Goal: Task Accomplishment & Management: Manage account settings

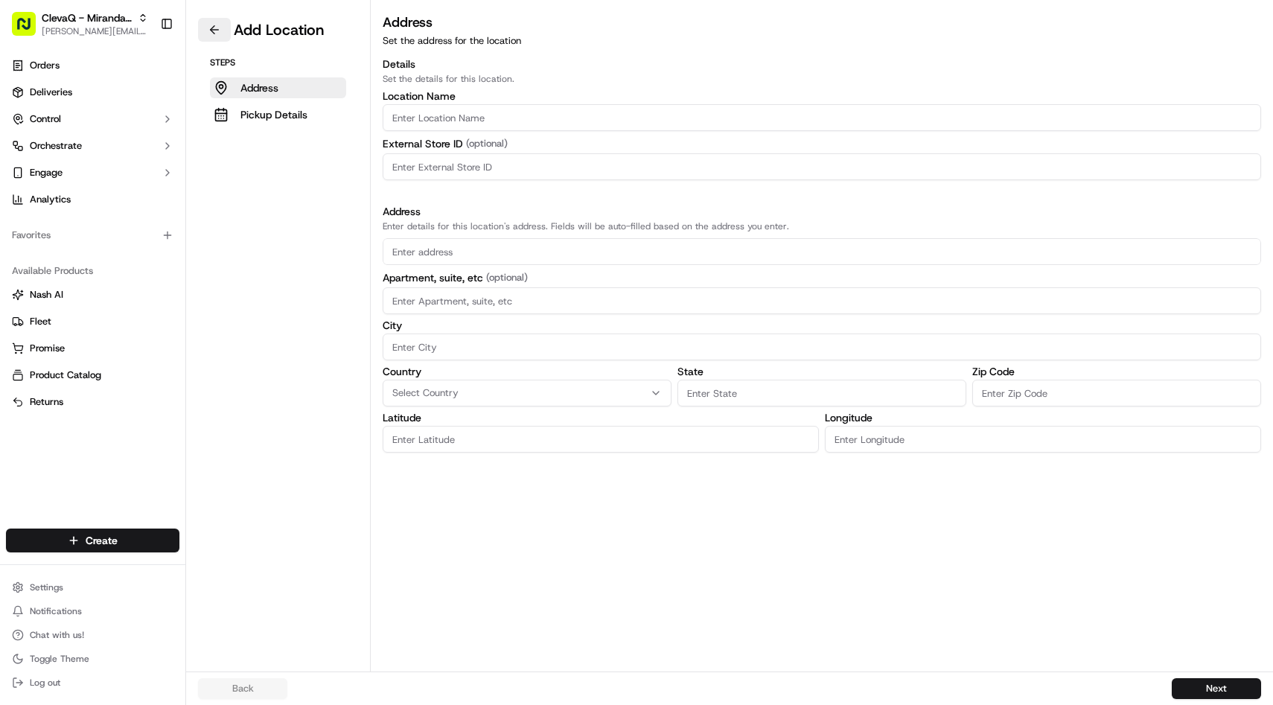
click at [217, 28] on button at bounding box center [214, 30] width 33 height 24
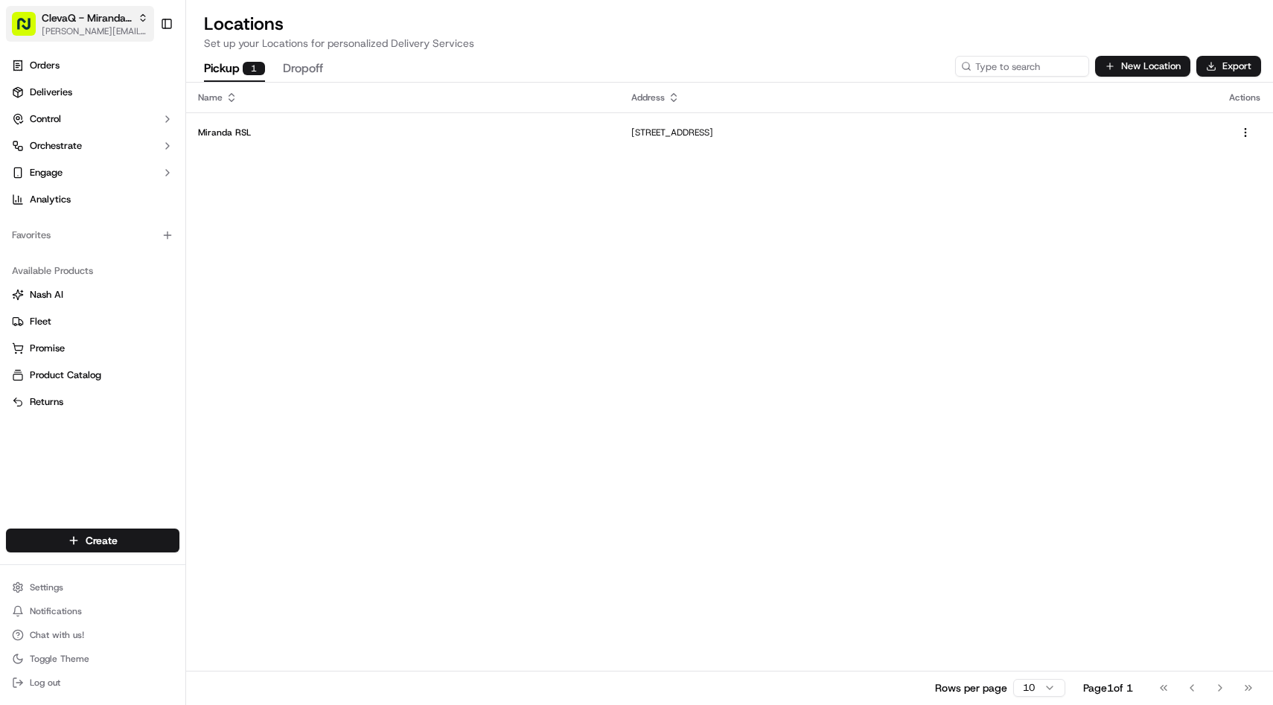
click at [80, 23] on span "ClevaQ - Miranda RSL" at bounding box center [87, 17] width 90 height 15
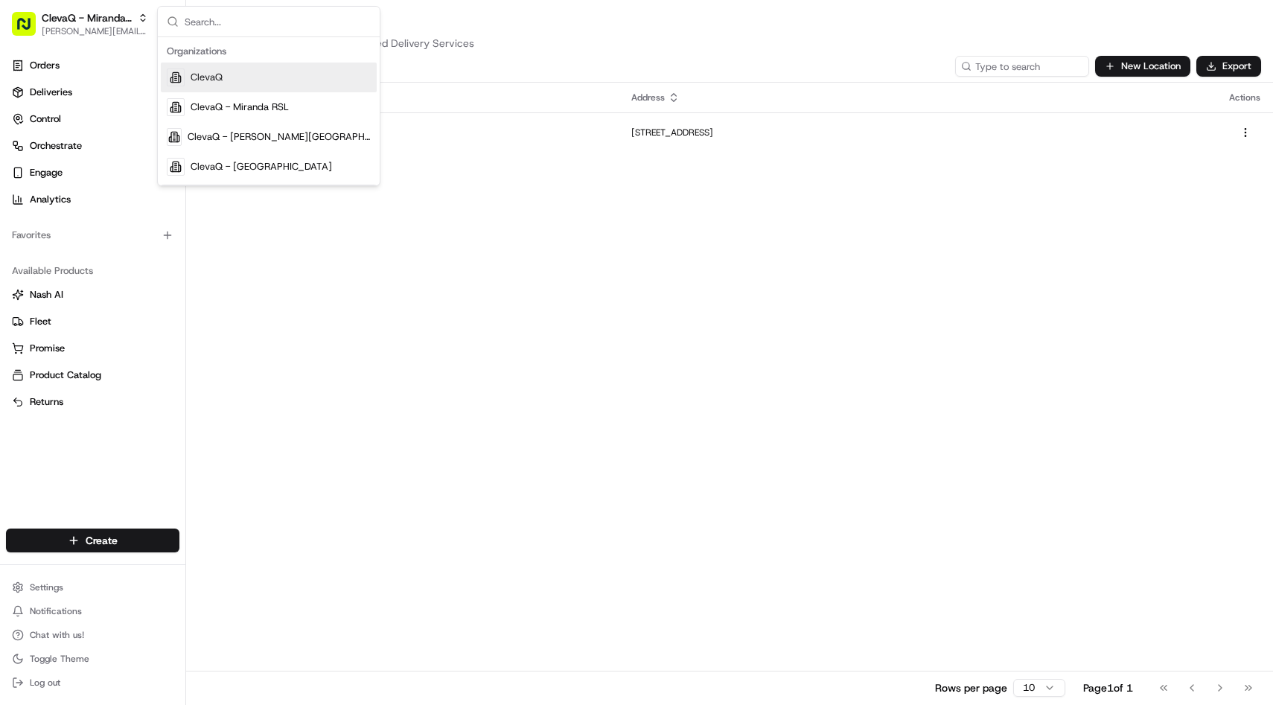
click at [336, 392] on div "Name Address Actions Miranda RSL [STREET_ADDRESS] Rows per page 10 Page 1 of 1 …" at bounding box center [729, 393] width 1087 height 621
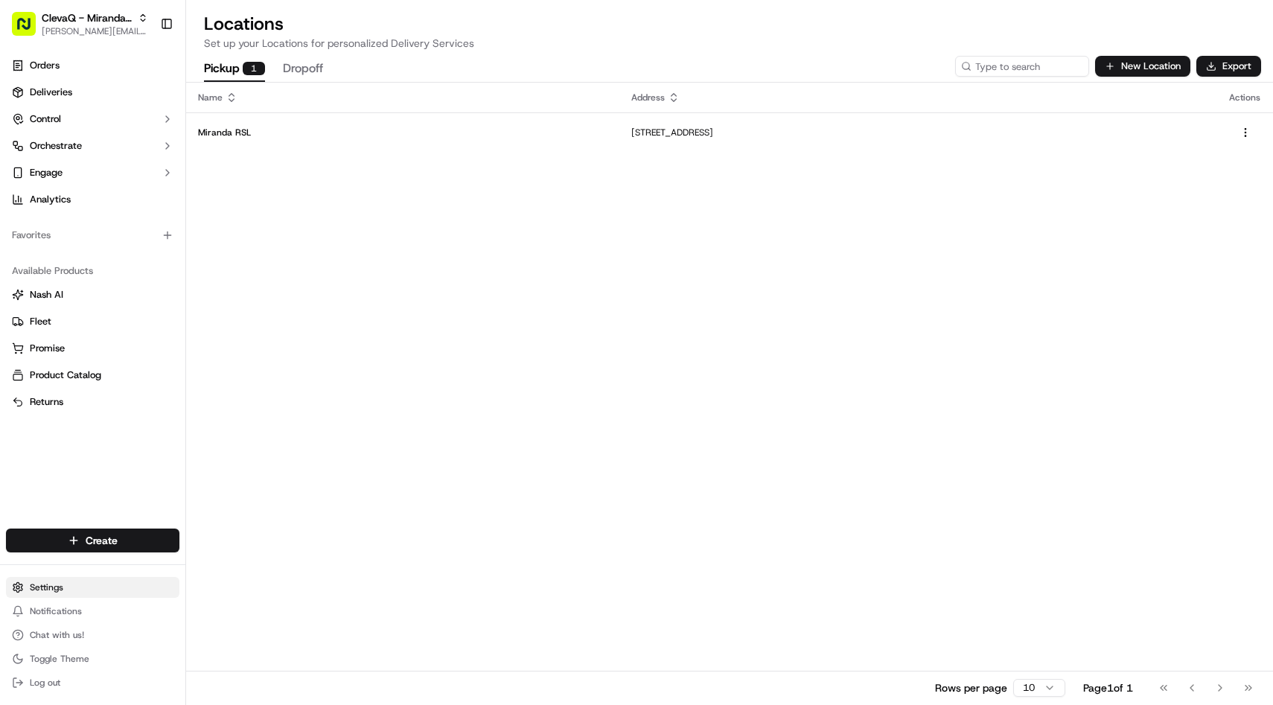
click at [82, 581] on html "[PERSON_NAME] RSL [PERSON_NAME][EMAIL_ADDRESS][DOMAIN_NAME] Toggle Sidebar Orde…" at bounding box center [636, 352] width 1273 height 705
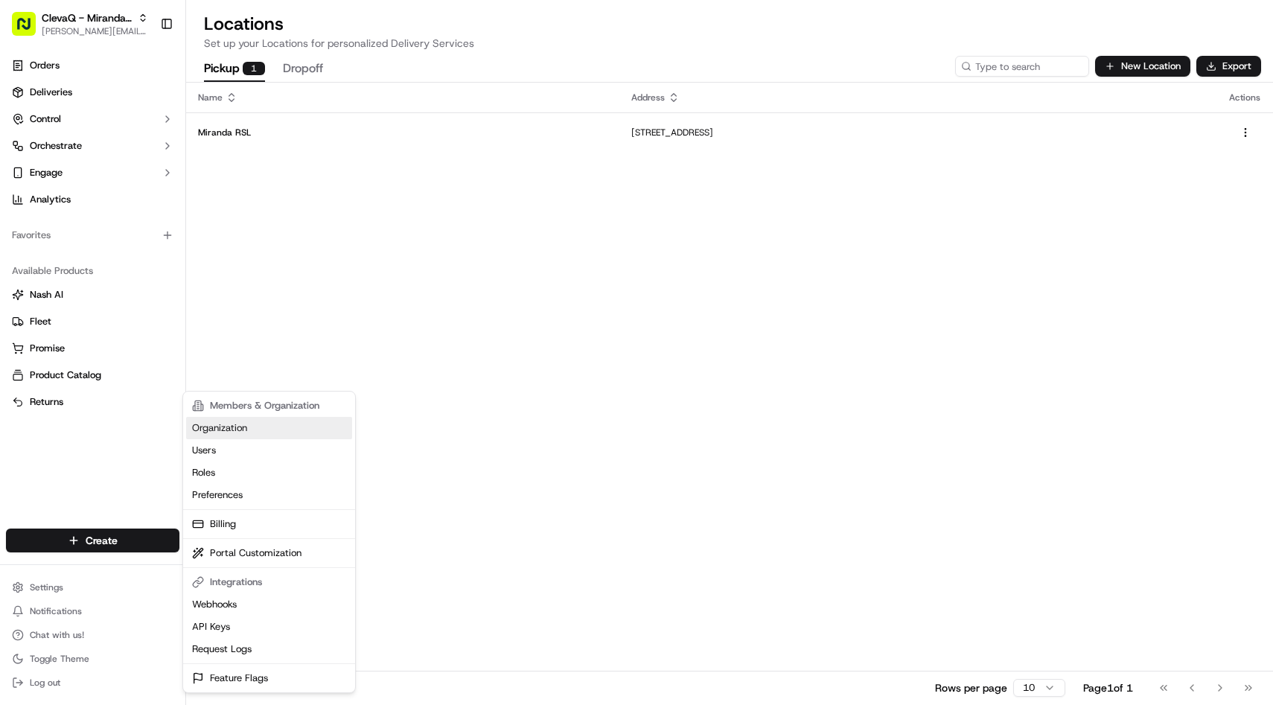
click at [242, 429] on link "Organization" at bounding box center [269, 428] width 166 height 22
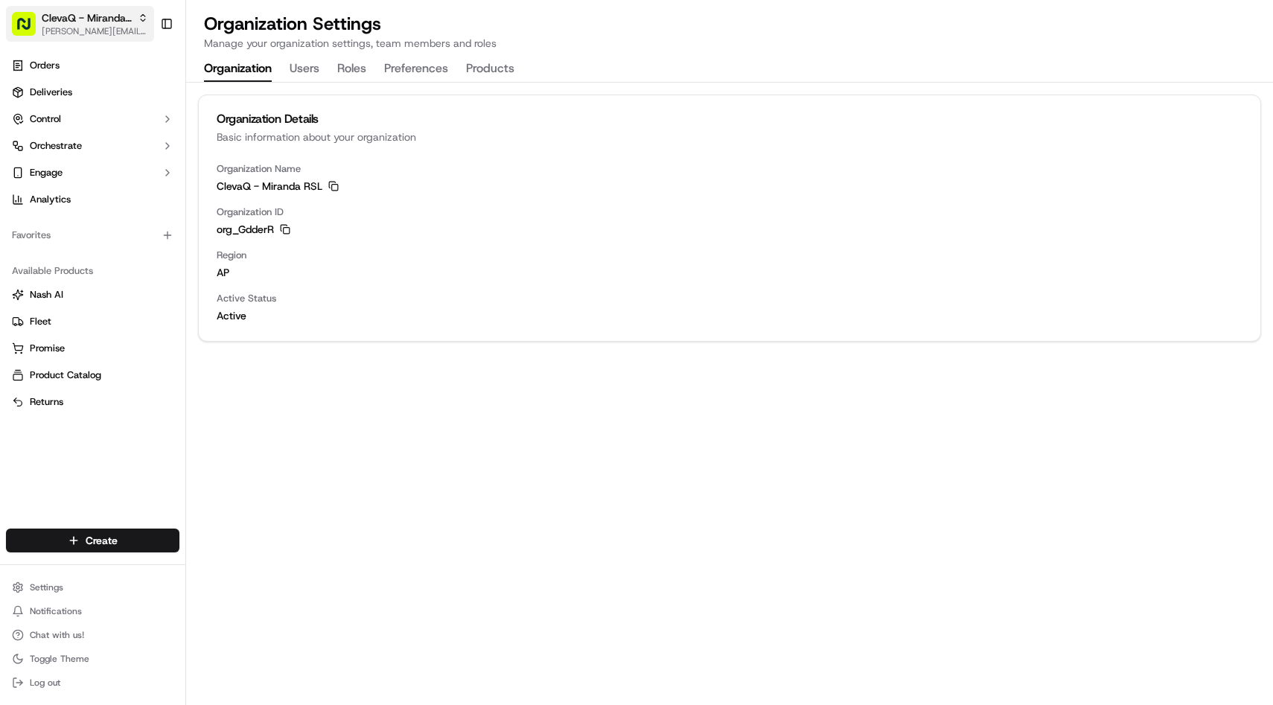
click at [114, 22] on span "ClevaQ - Miranda RSL" at bounding box center [87, 17] width 90 height 15
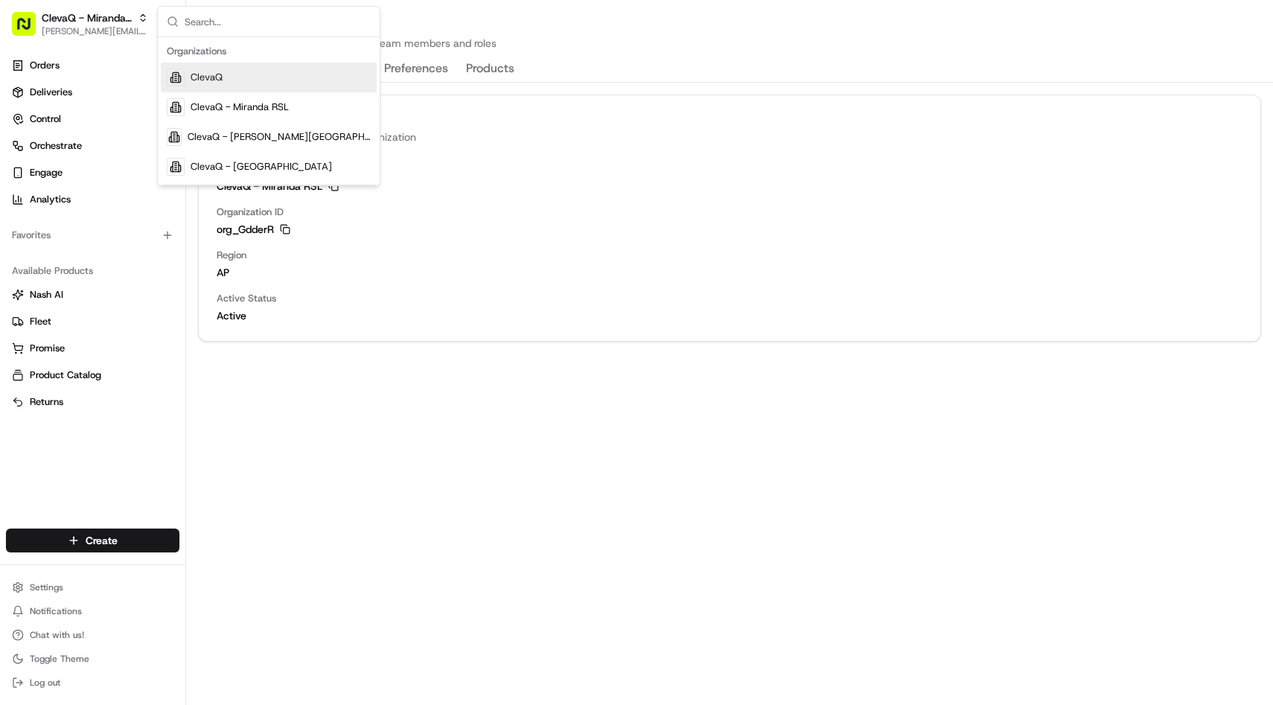
click at [198, 78] on span "ClevaQ" at bounding box center [207, 77] width 32 height 13
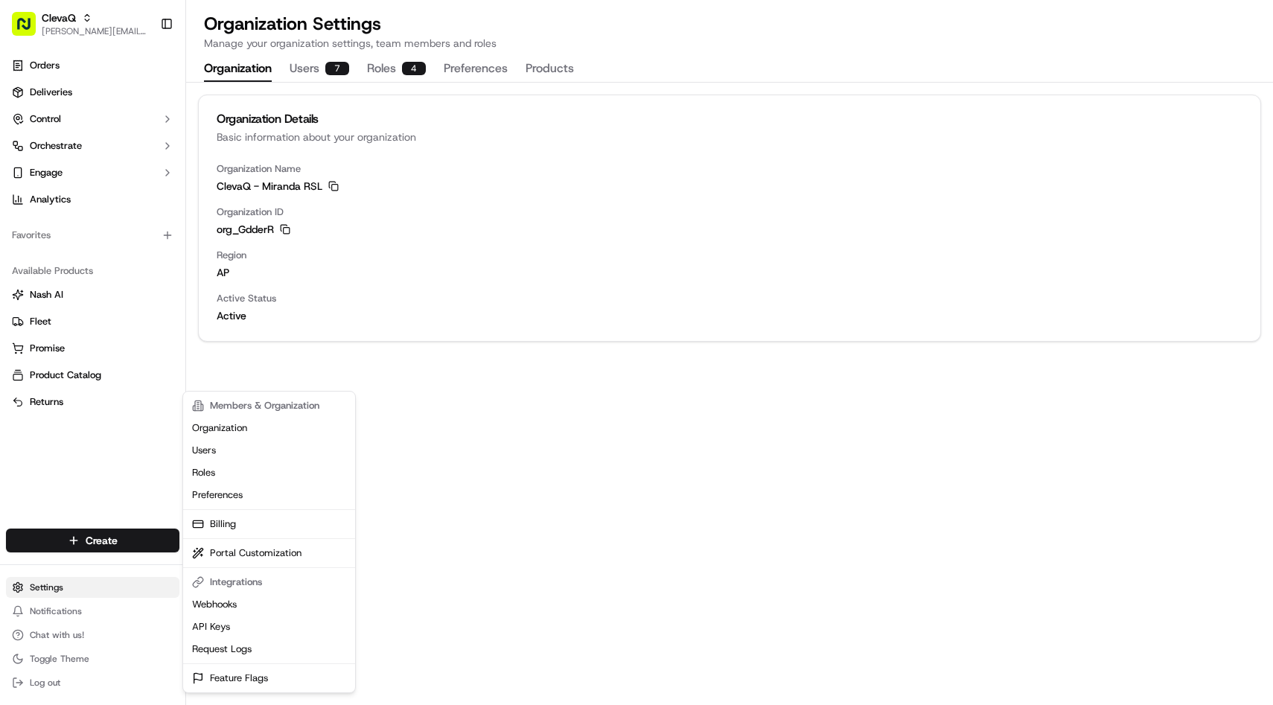
click at [43, 589] on html "ClevaQ [EMAIL_ADDRESS][DOMAIN_NAME] Toggle Sidebar Orders Deliveries Control Or…" at bounding box center [636, 352] width 1273 height 705
click at [109, 483] on html "ClevaQ [EMAIL_ADDRESS][DOMAIN_NAME] Toggle Sidebar Orders Deliveries Control Or…" at bounding box center [636, 352] width 1273 height 705
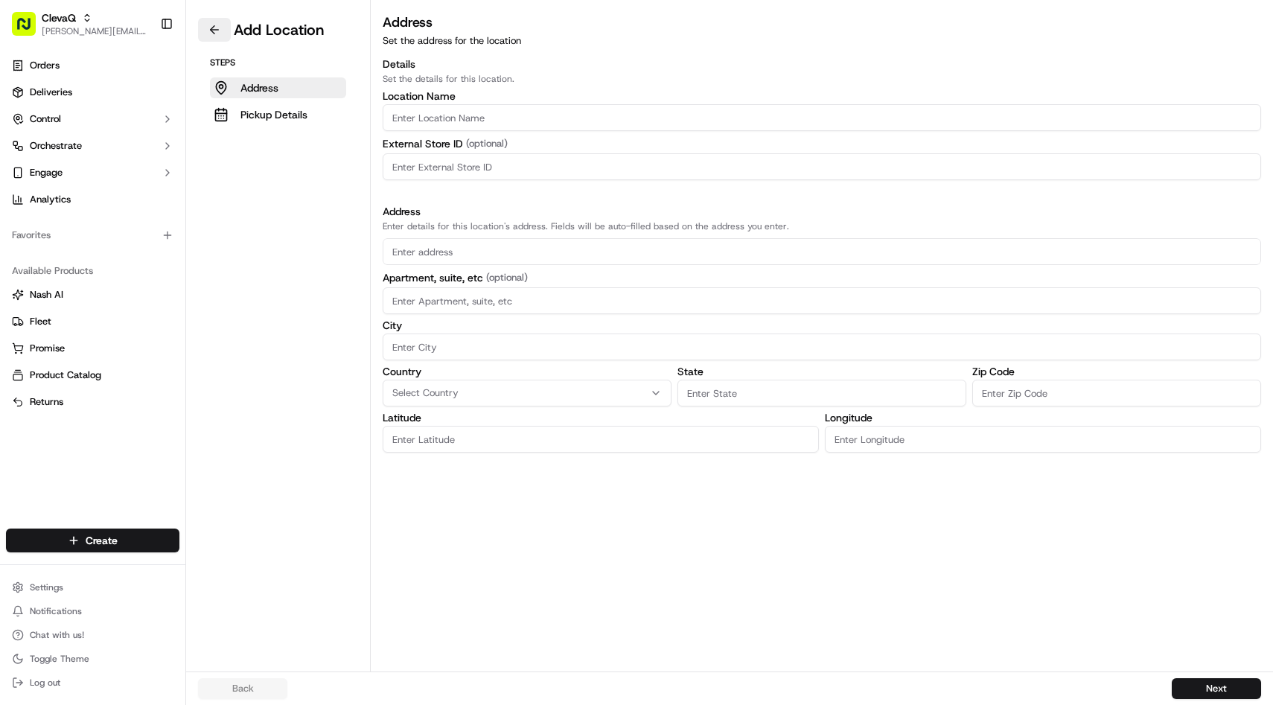
click at [217, 27] on button at bounding box center [214, 30] width 33 height 24
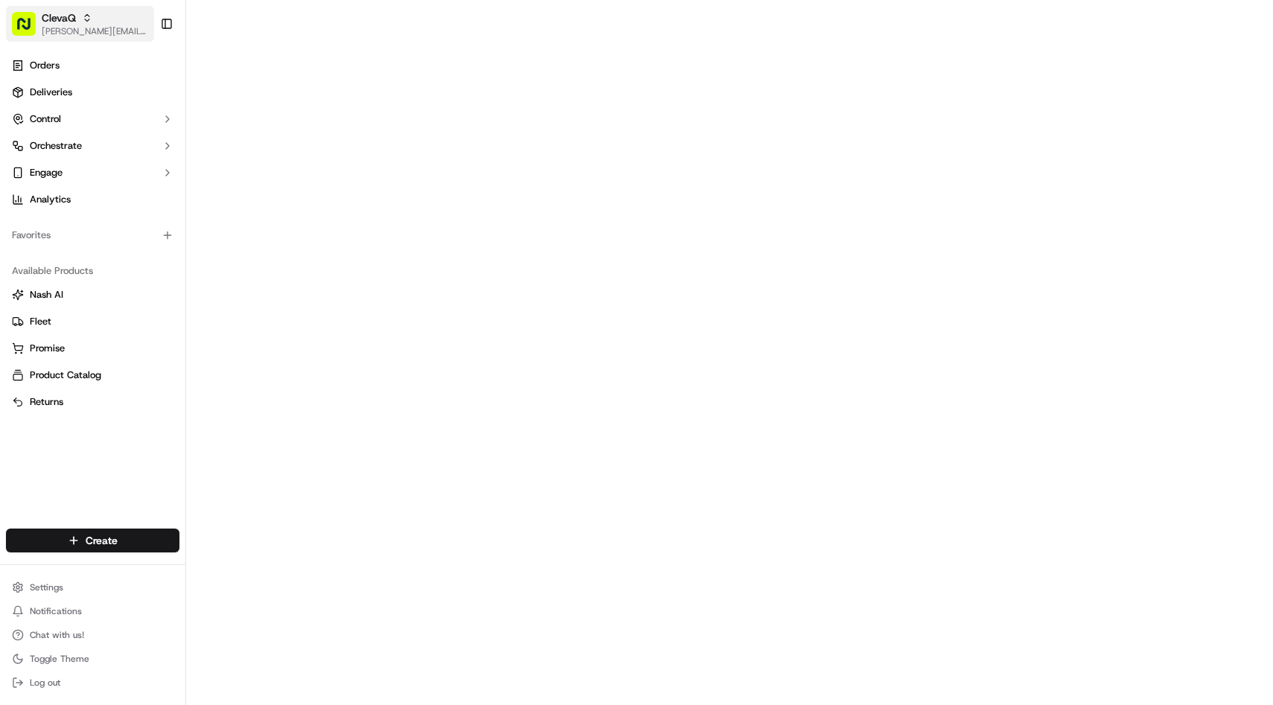
click at [79, 25] on span "[PERSON_NAME][EMAIL_ADDRESS][DOMAIN_NAME]" at bounding box center [95, 31] width 106 height 12
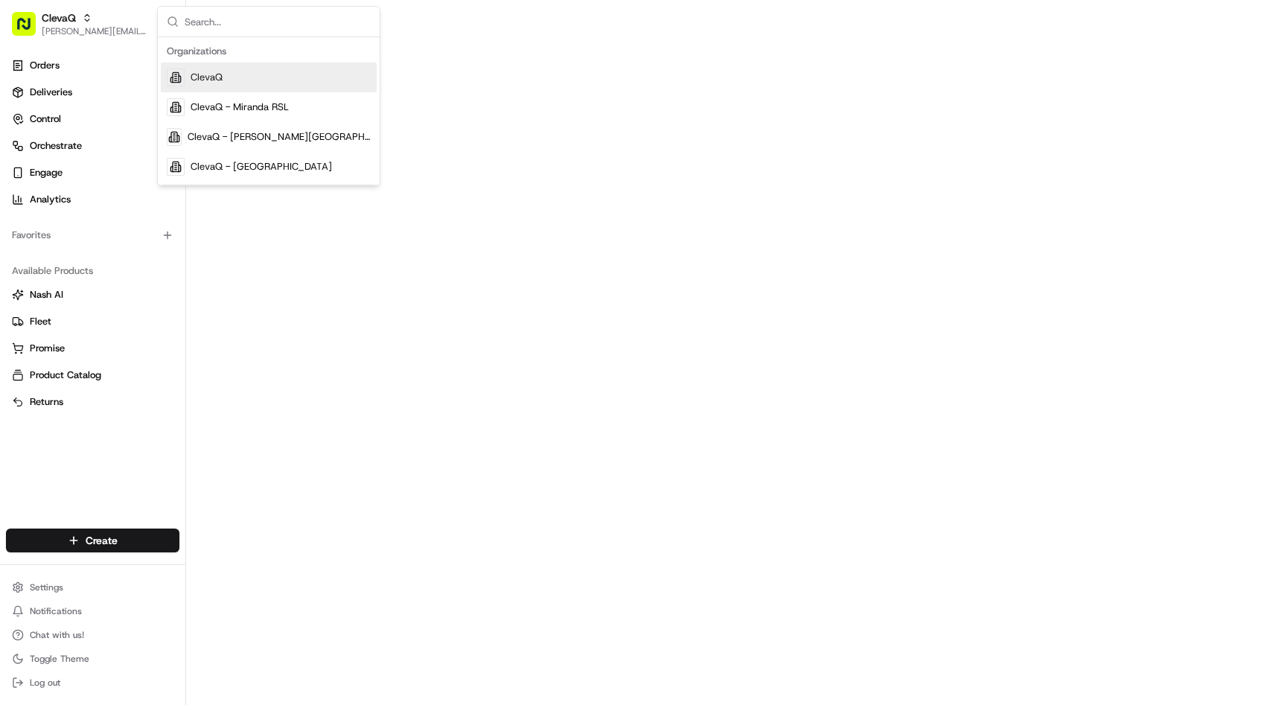
click at [226, 86] on div "ClevaQ" at bounding box center [269, 78] width 216 height 30
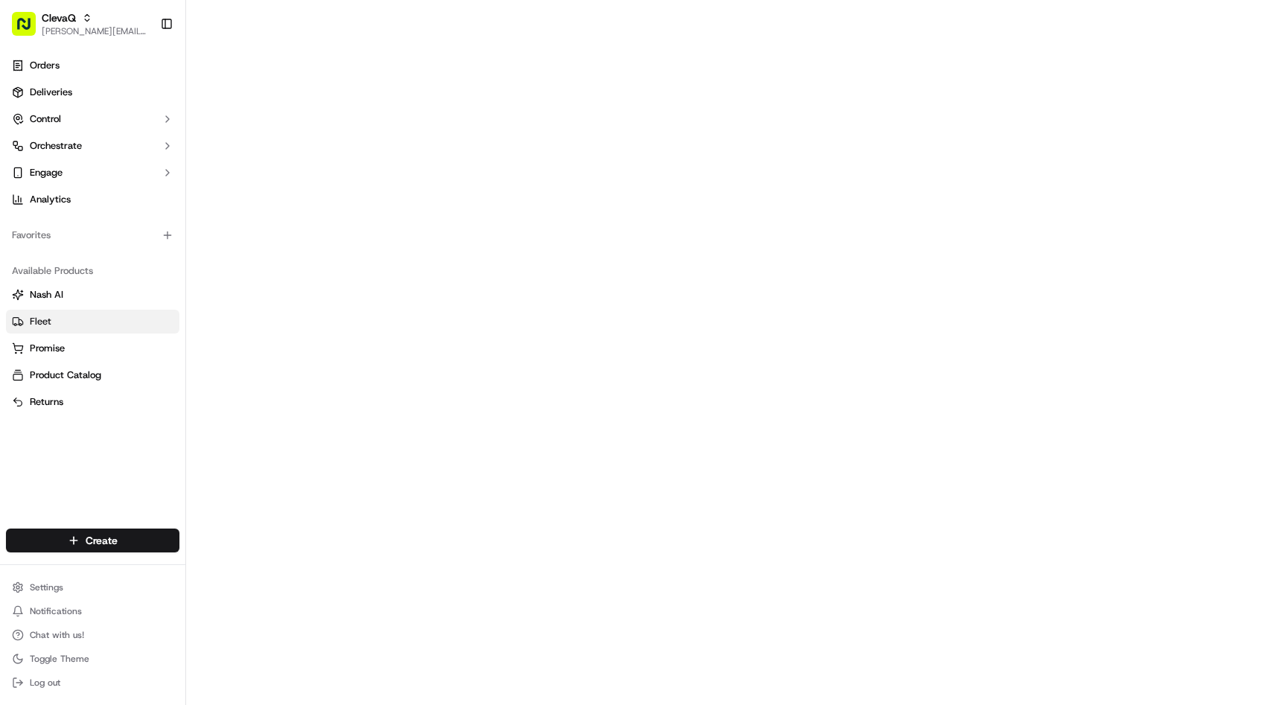
click at [39, 331] on button "Fleet" at bounding box center [92, 322] width 173 height 24
click at [47, 323] on span "Fleet" at bounding box center [41, 321] width 22 height 13
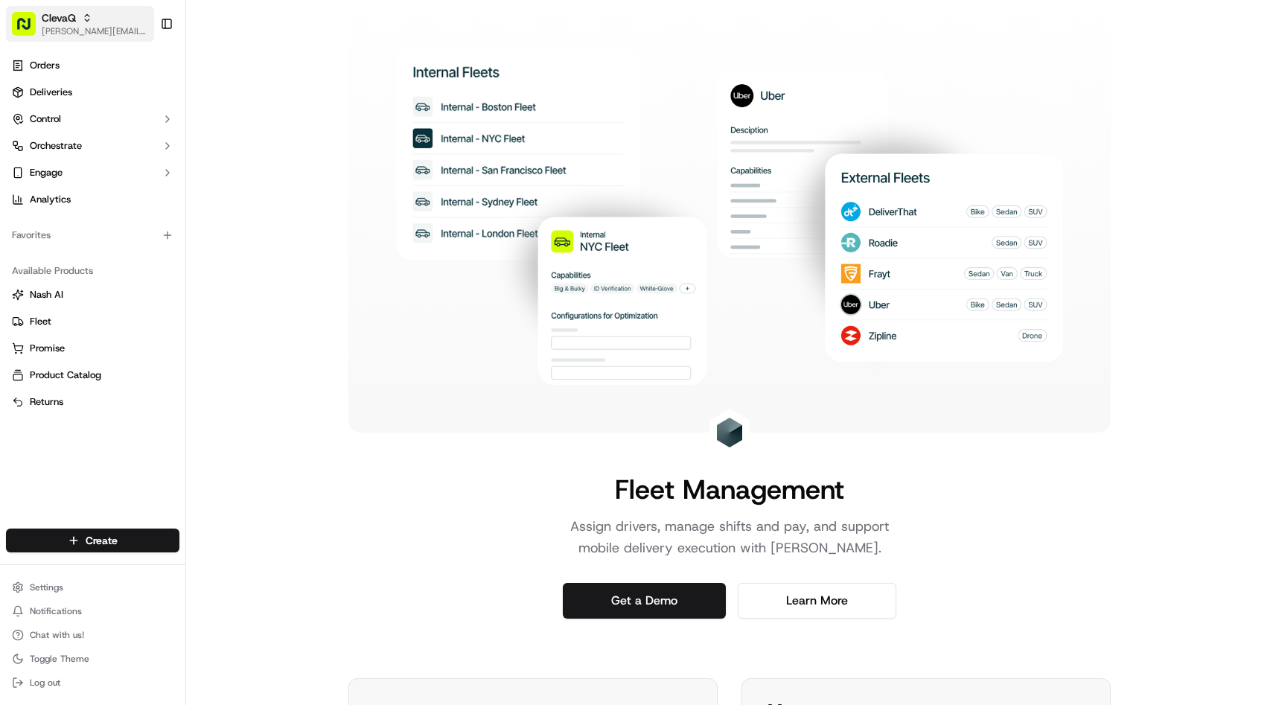
click at [85, 16] on icon "button" at bounding box center [87, 15] width 4 height 2
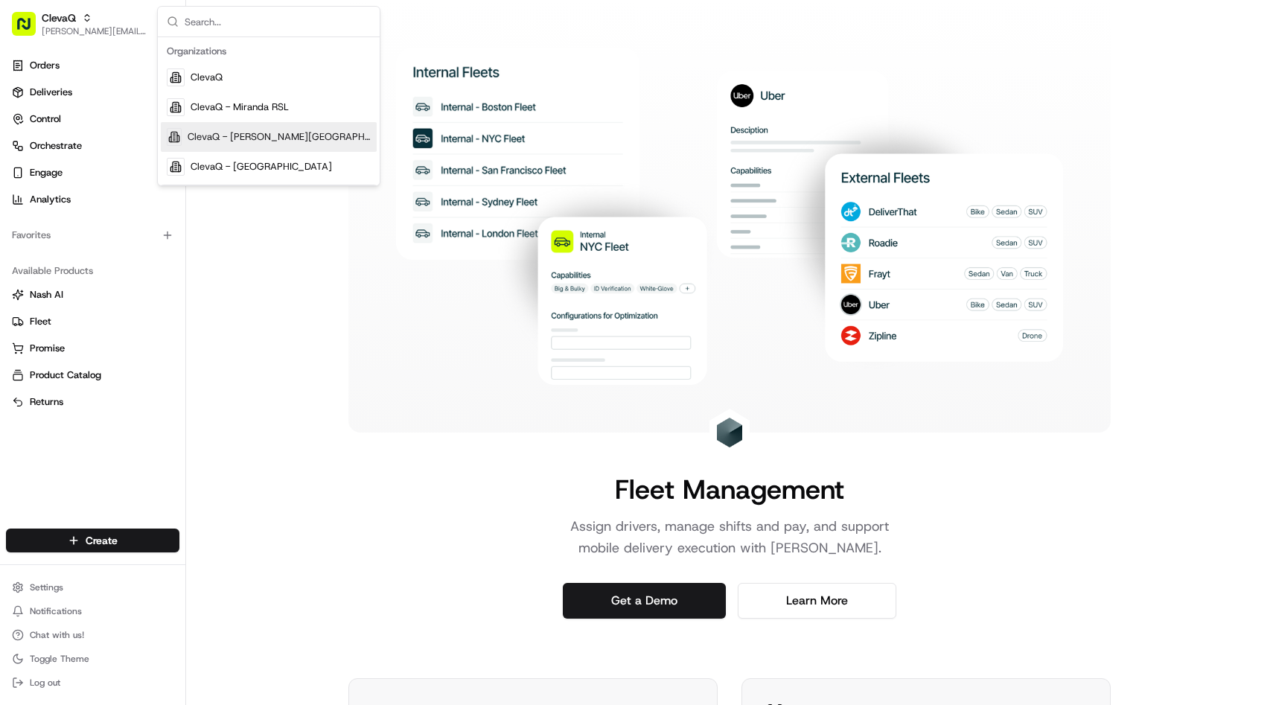
click at [194, 133] on span "ClevaQ - [PERSON_NAME][GEOGRAPHIC_DATA]" at bounding box center [279, 136] width 183 height 13
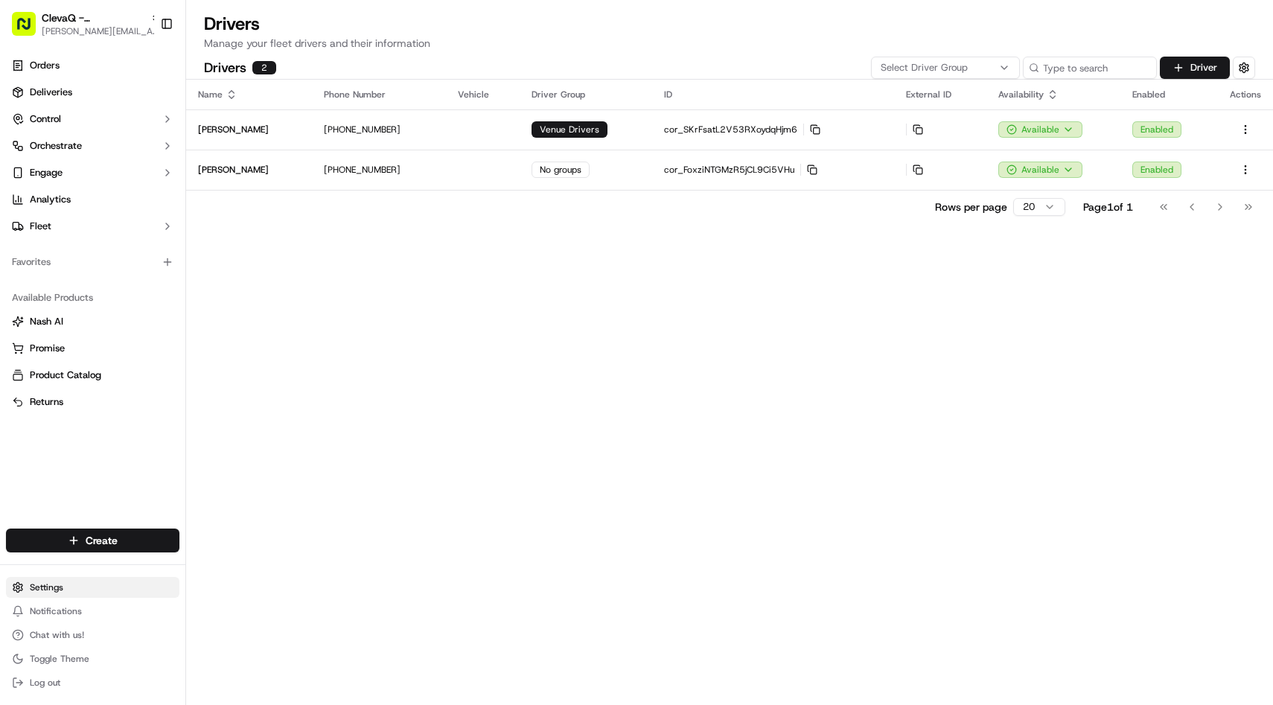
click at [54, 587] on html "ClevaQ - Oran Park Hotel christian@clevaq.com Toggle Sidebar Orders Deliveries …" at bounding box center [636, 352] width 1273 height 705
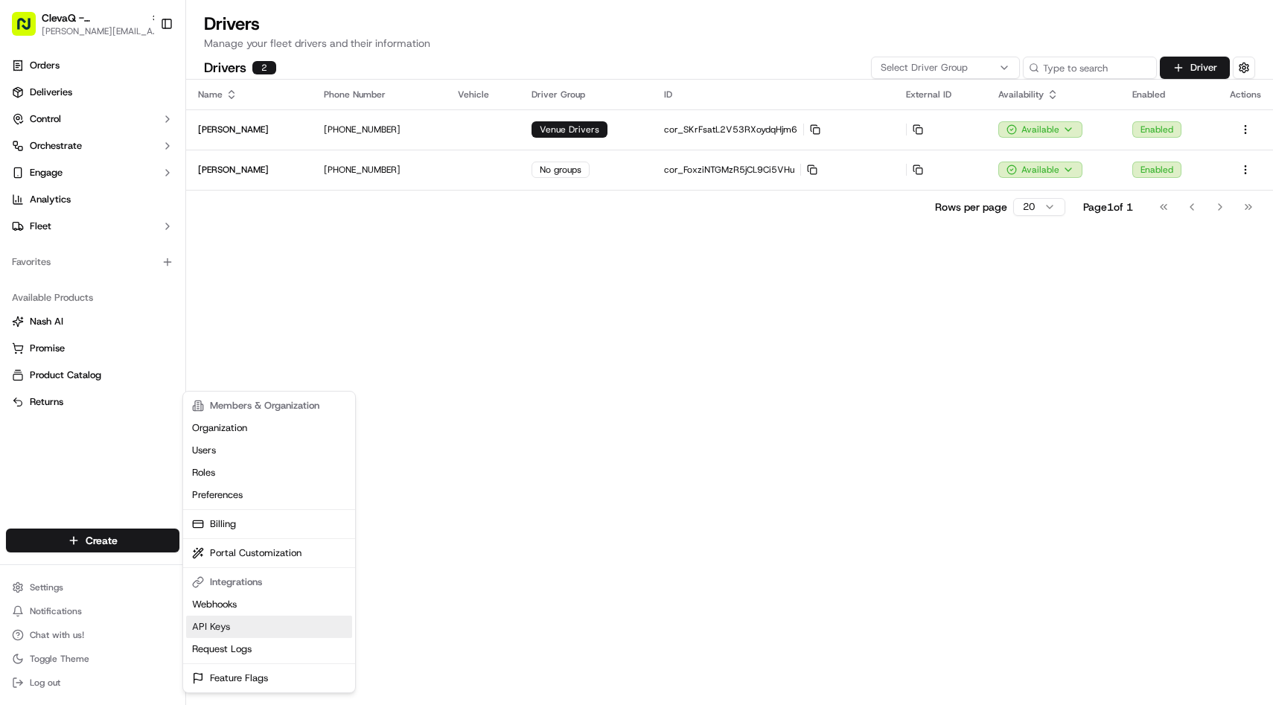
click at [218, 622] on link "API Keys" at bounding box center [269, 627] width 166 height 22
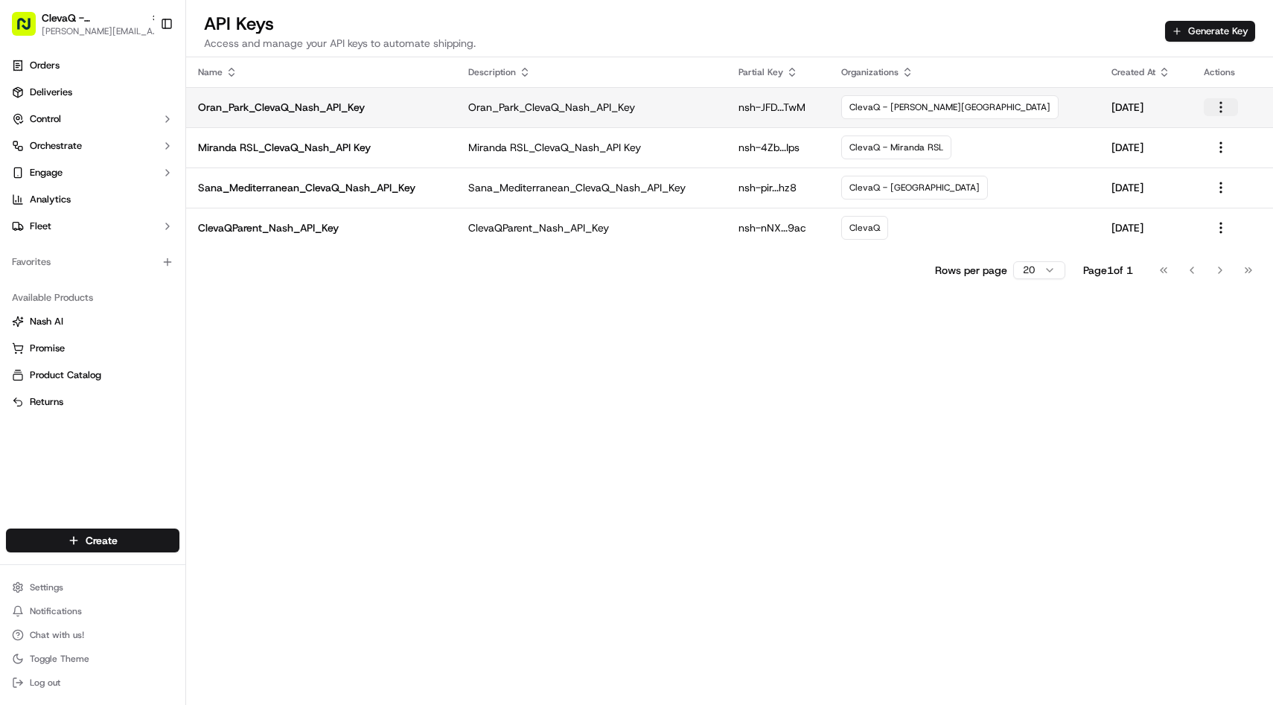
click at [1219, 101] on button "button" at bounding box center [1221, 107] width 34 height 18
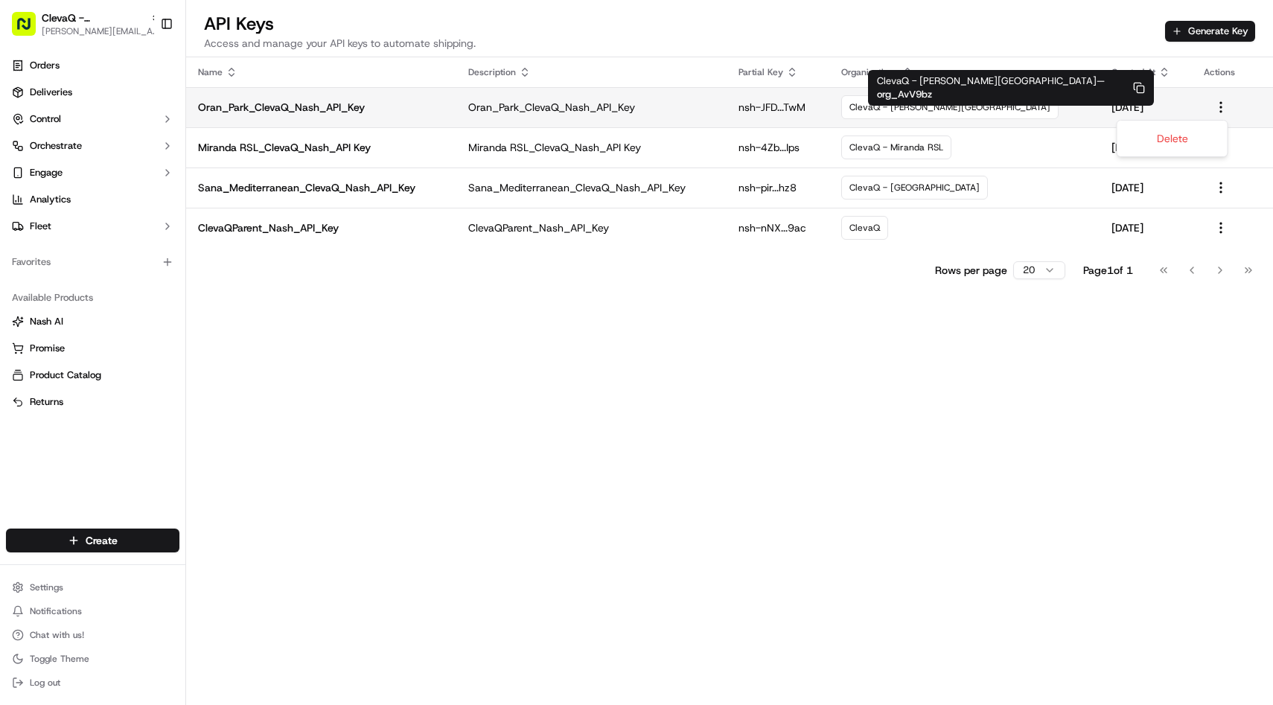
click at [1068, 102] on td "ClevaQ - [PERSON_NAME][GEOGRAPHIC_DATA]" at bounding box center [964, 107] width 270 height 40
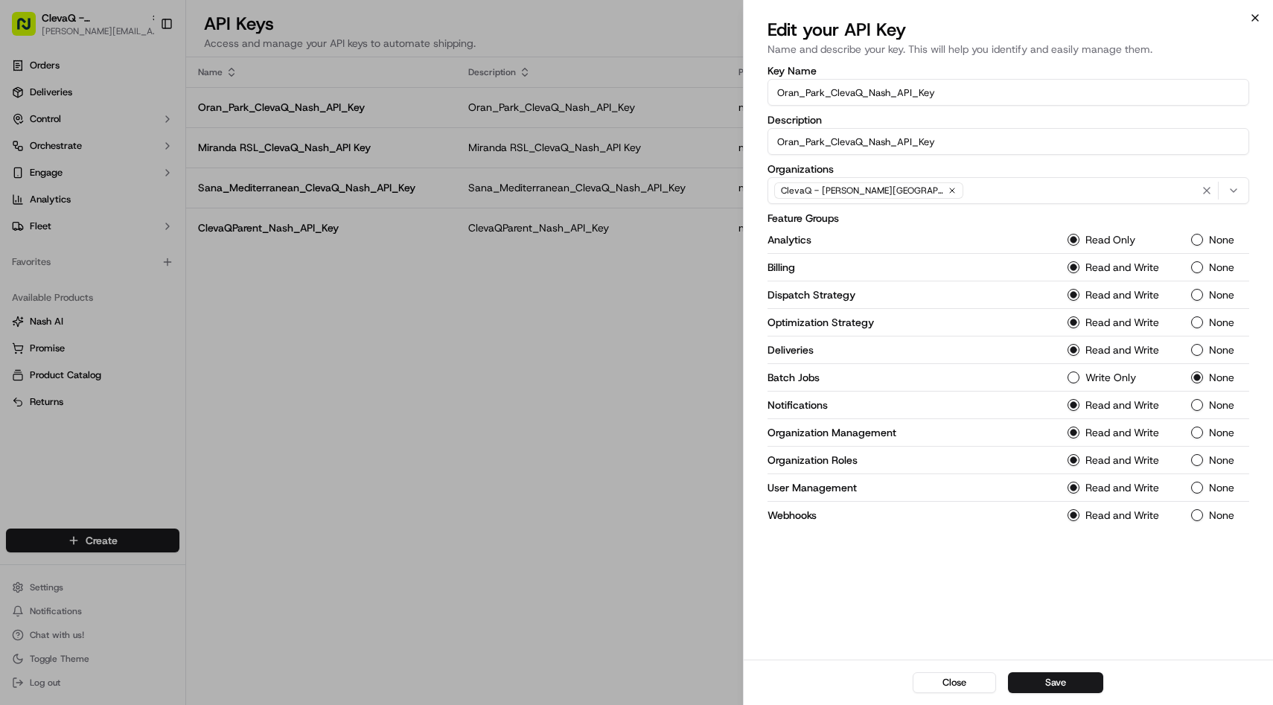
click at [1254, 19] on icon "button" at bounding box center [1255, 18] width 12 height 12
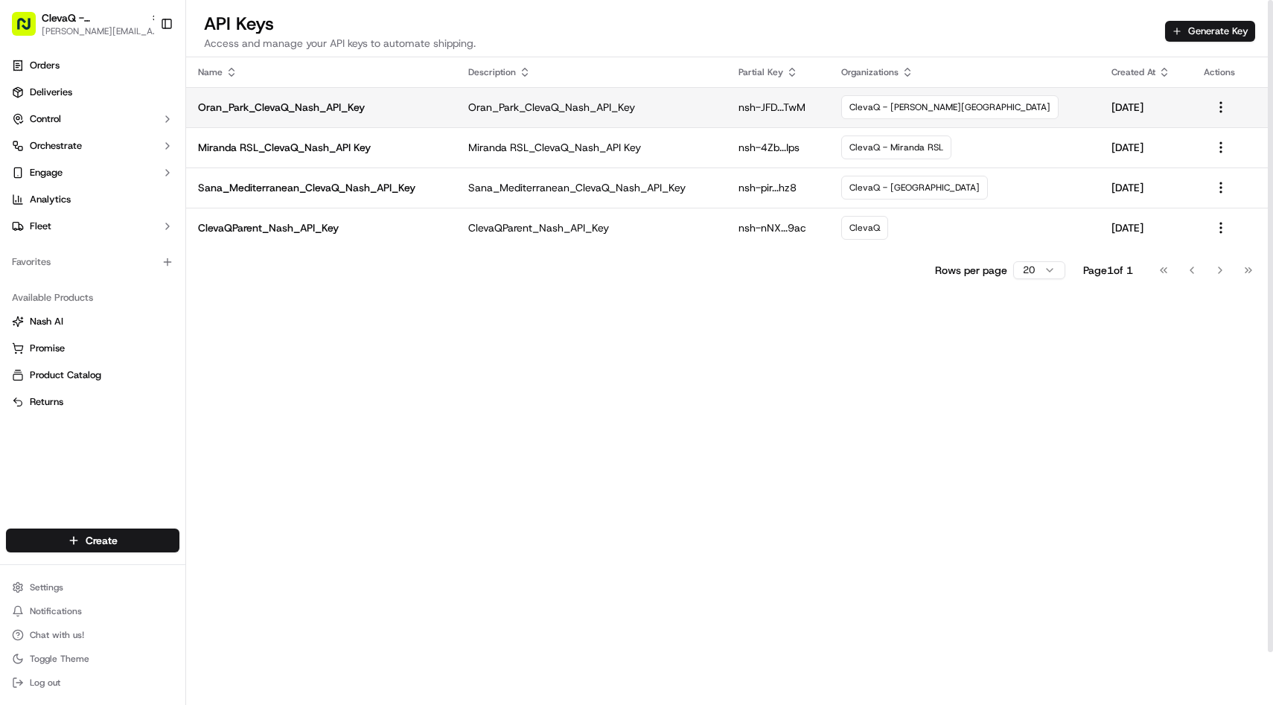
click at [817, 110] on p "nsh-JFD...TwM" at bounding box center [777, 107] width 79 height 15
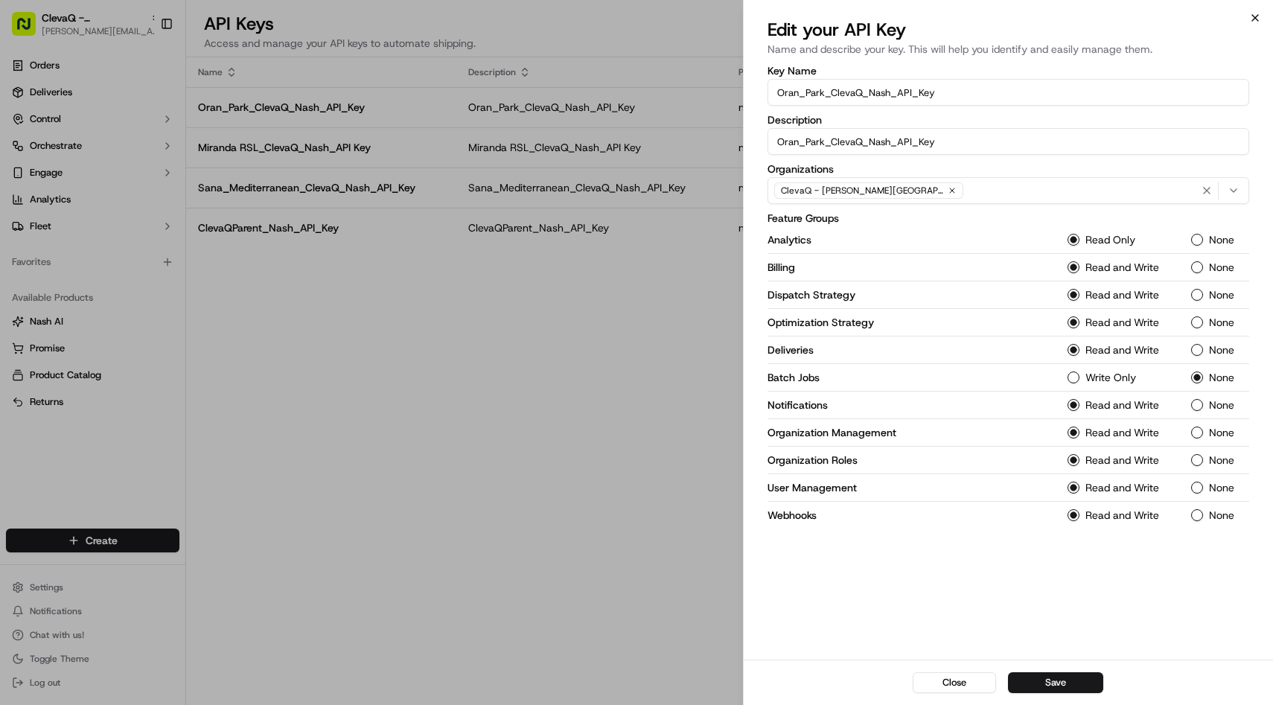
click at [1253, 21] on icon "button" at bounding box center [1255, 18] width 12 height 12
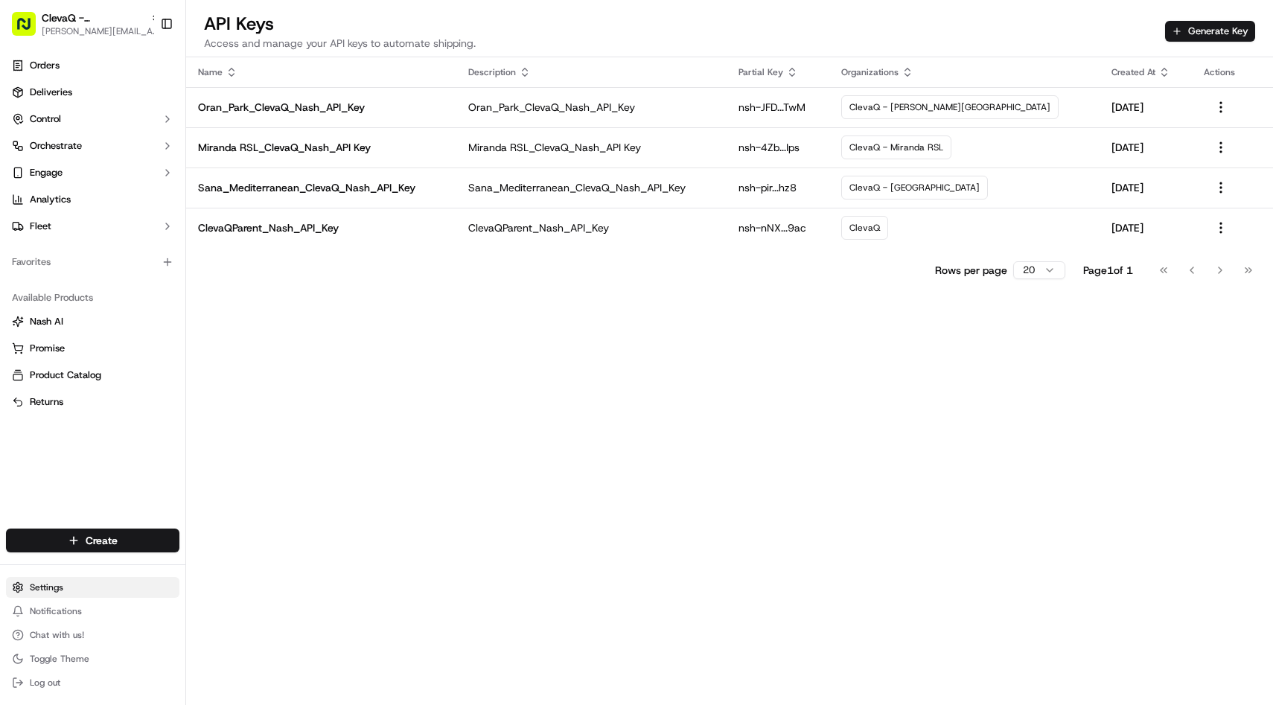
click at [46, 592] on html "ClevaQ - Oran Park Hotel christian@clevaq.com Toggle Sidebar Orders Deliveries …" at bounding box center [636, 352] width 1273 height 705
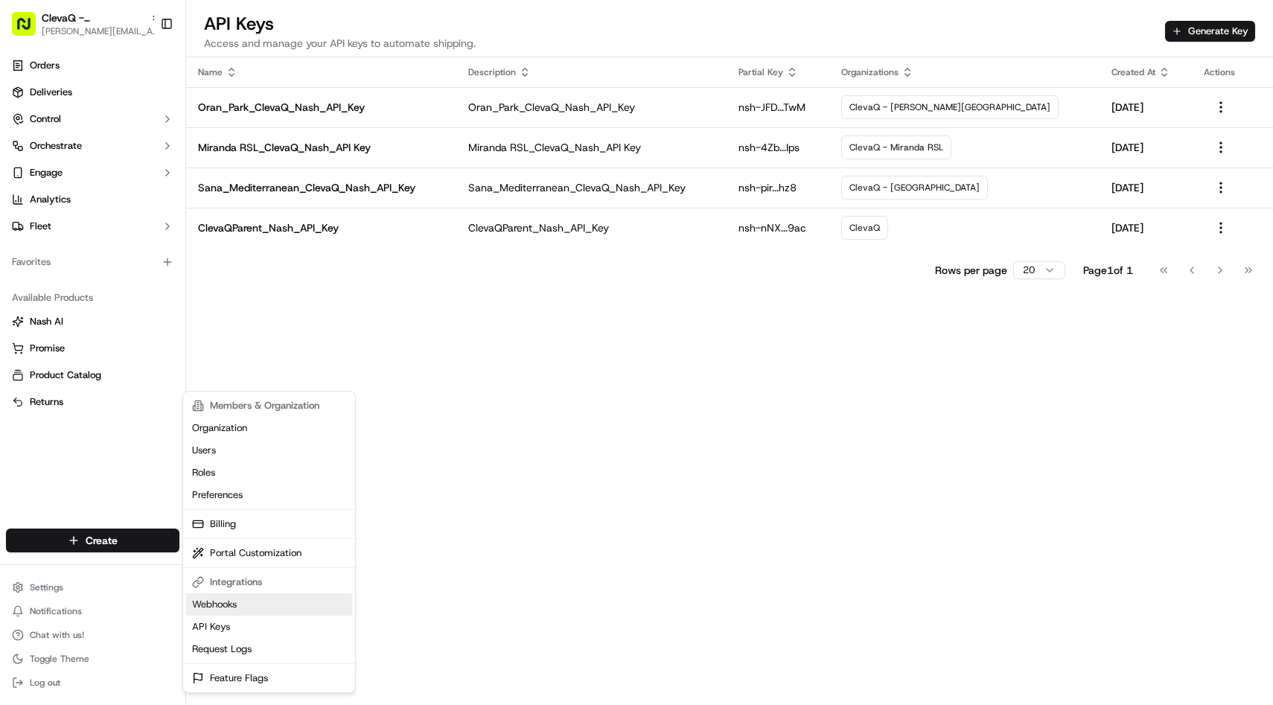
click at [223, 611] on link "Webhooks" at bounding box center [269, 604] width 166 height 22
